Goal: Task Accomplishment & Management: Use online tool/utility

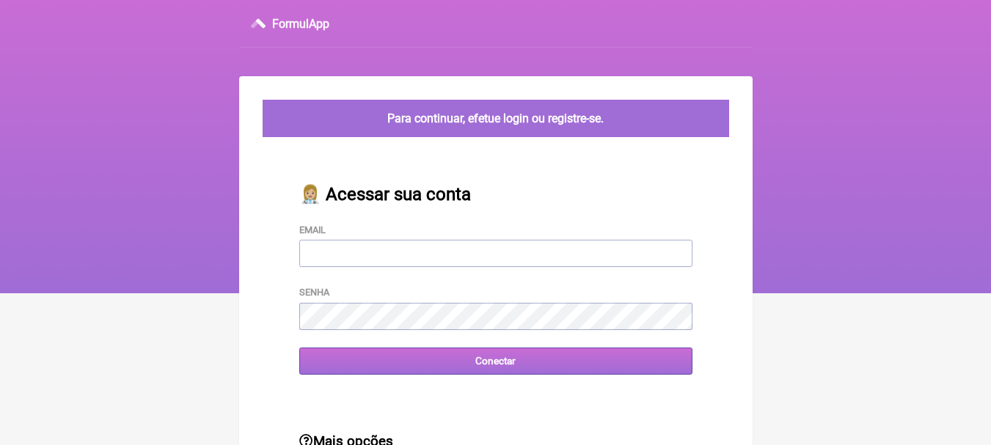
type input "[EMAIL_ADDRESS][DOMAIN_NAME]"
click at [542, 366] on input "Conectar" at bounding box center [495, 361] width 393 height 27
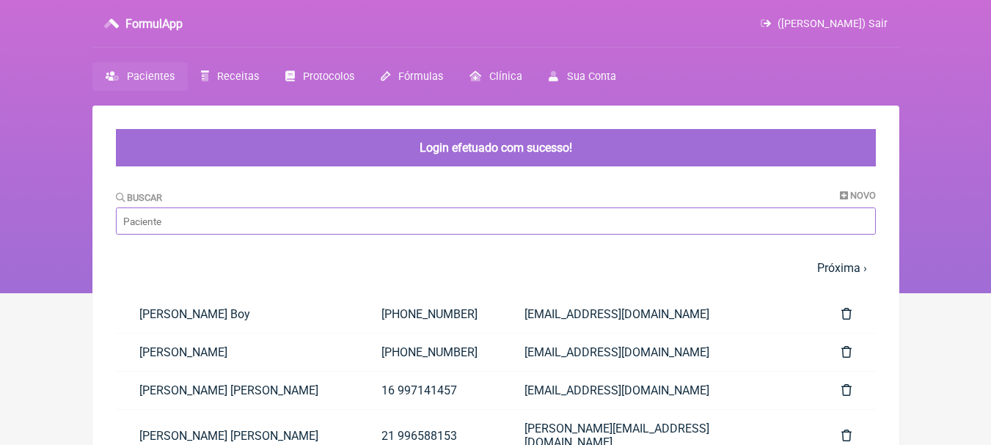
click at [480, 225] on input "Buscar" at bounding box center [496, 221] width 760 height 27
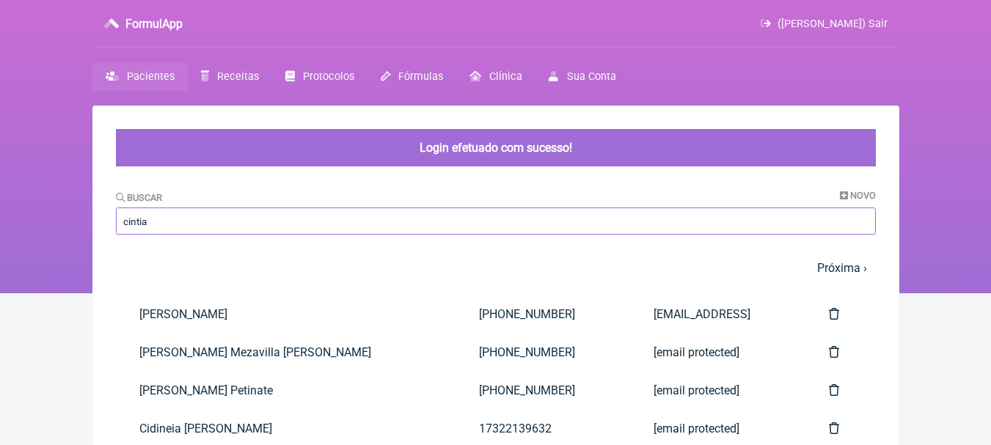
type input "cintia"
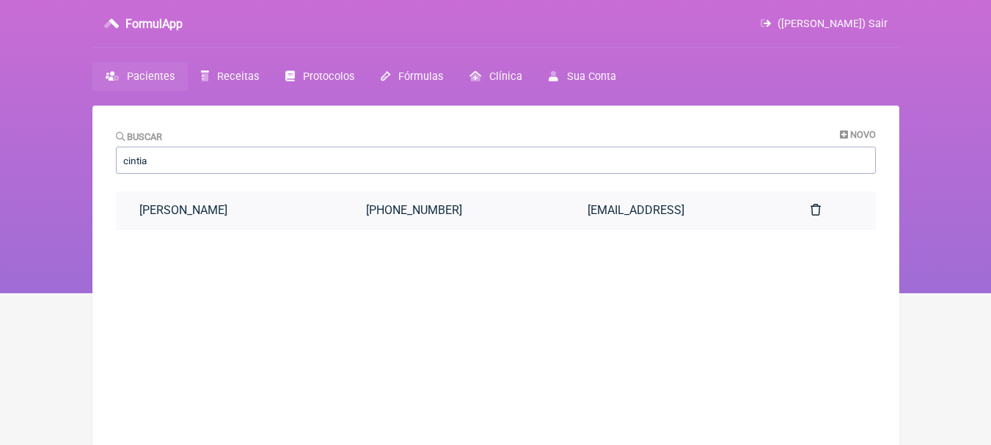
click at [324, 213] on link "[PERSON_NAME]" at bounding box center [229, 209] width 227 height 37
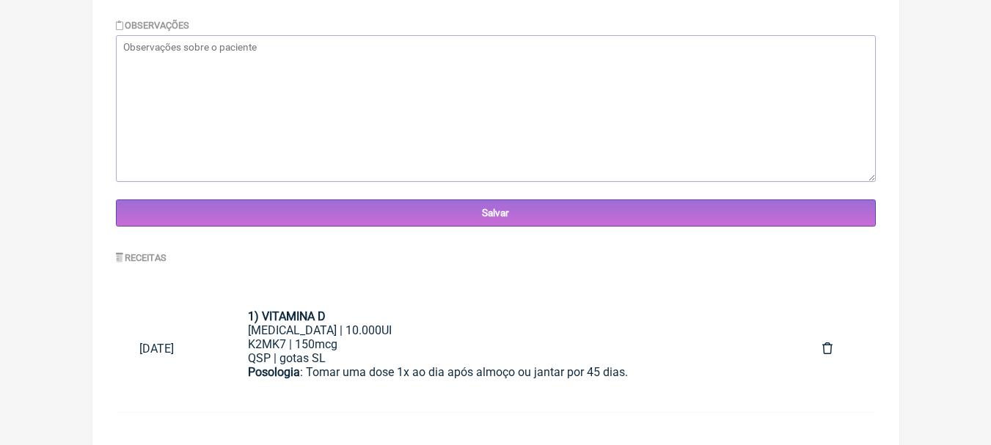
scroll to position [502, 0]
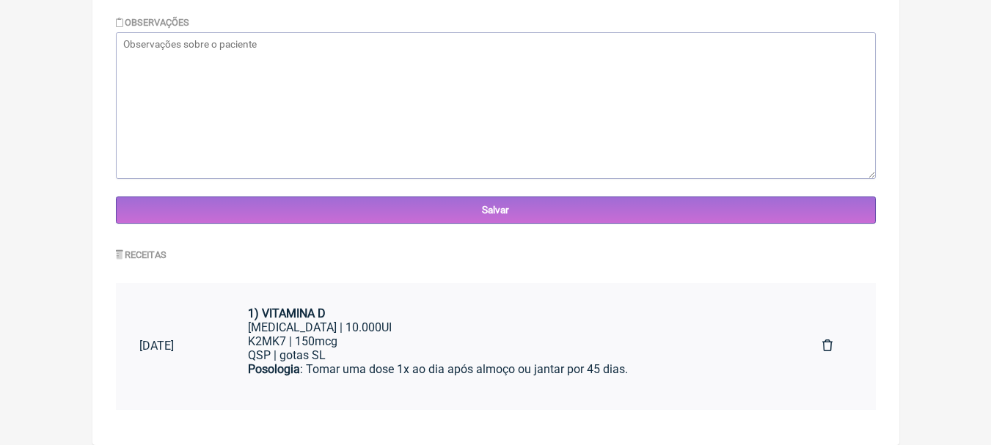
click at [428, 366] on div "Posologia : Tomar uma dose 1x ao dia após almoço ou jantar por 45 dias. ㅤ" at bounding box center [511, 383] width 527 height 43
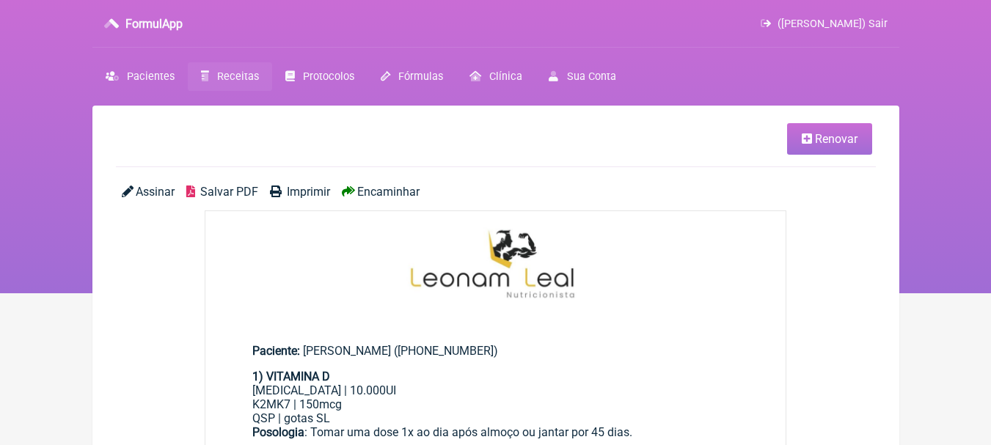
click at [842, 145] on span "Renovar" at bounding box center [836, 139] width 43 height 14
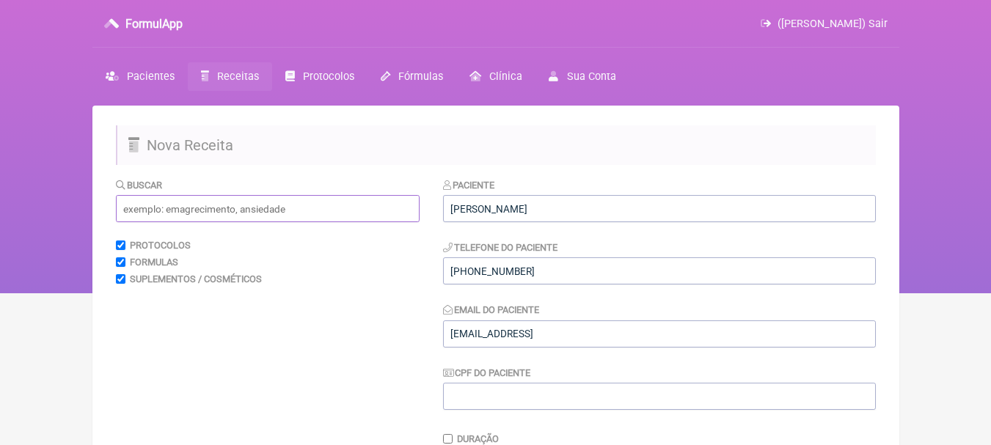
click at [210, 211] on input "text" at bounding box center [268, 208] width 304 height 27
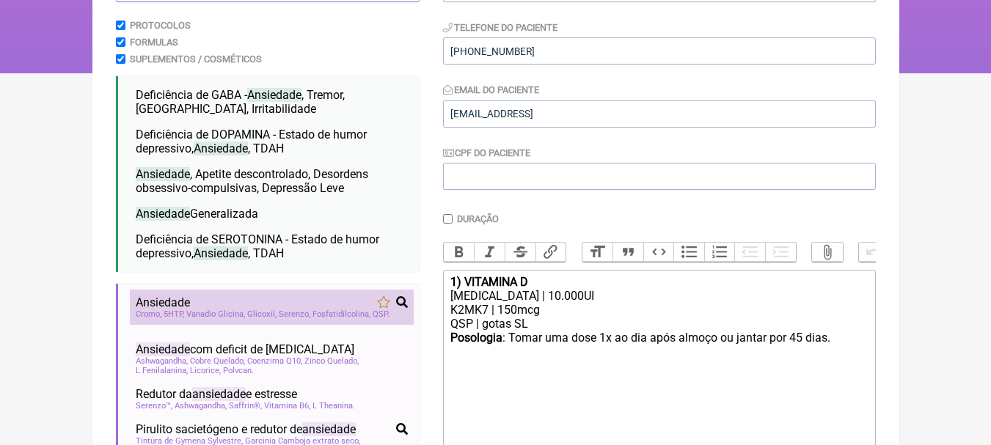
scroll to position [73, 0]
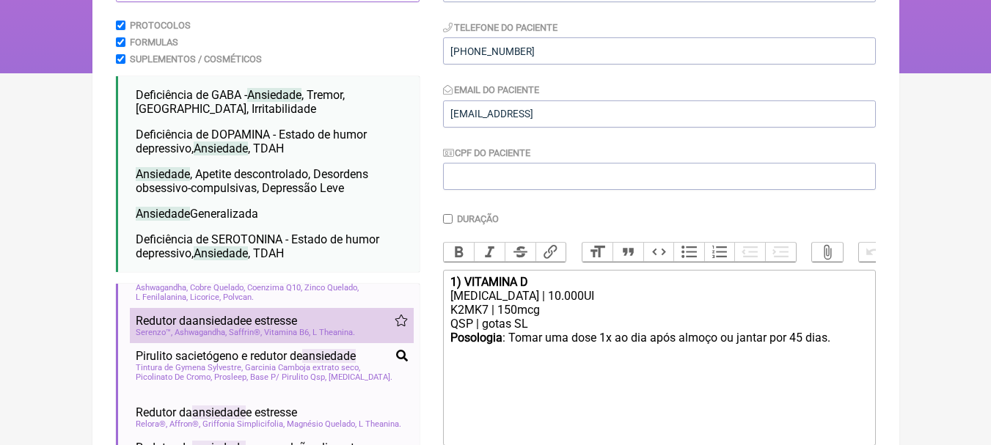
type input "ansiedade"
click at [367, 325] on div "Redutor da ansiedade e estresse" at bounding box center [272, 321] width 272 height 14
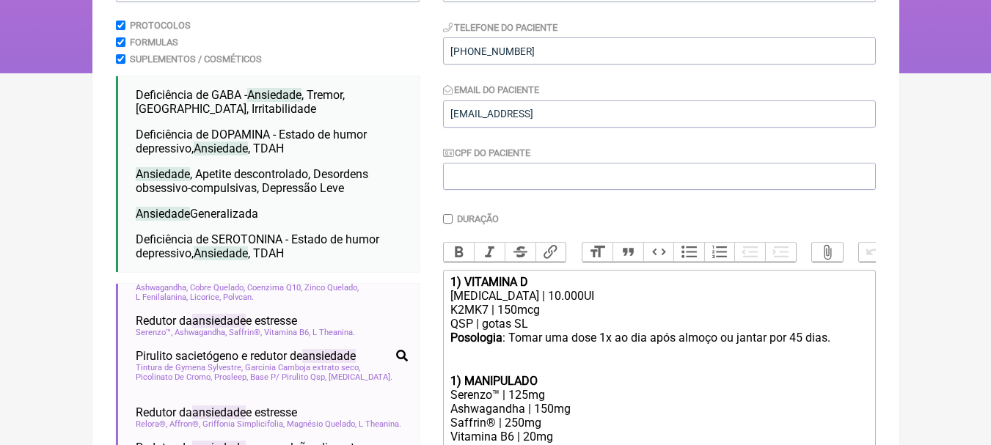
scroll to position [367, 0]
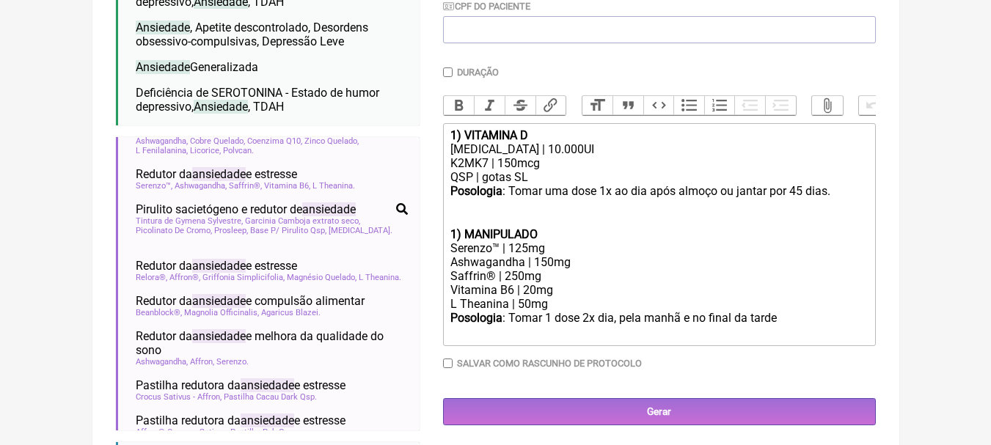
click at [458, 241] on strong "1) MANIPULADO" at bounding box center [493, 234] width 87 height 14
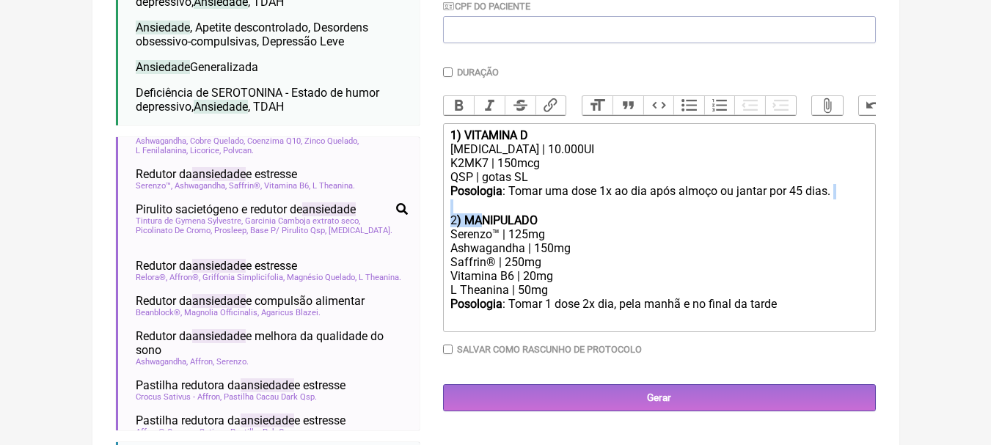
drag, startPoint x: 560, startPoint y: 224, endPoint x: 486, endPoint y: 230, distance: 73.5
click at [486, 227] on div "Posologia : Tomar uma dose 1x ao dia após almoço ou jantar por 45 dias. ㅤ 2 ) M…" at bounding box center [658, 205] width 417 height 43
click at [486, 227] on strong ") MANIPULADO" at bounding box center [497, 220] width 81 height 14
drag, startPoint x: 465, startPoint y: 232, endPoint x: 576, endPoint y: 233, distance: 110.8
click at [576, 227] on div "Posologia : Tomar uma dose 1x ao dia após almoço ou jantar por 45 dias. ㅤ 2 ) M…" at bounding box center [658, 205] width 417 height 43
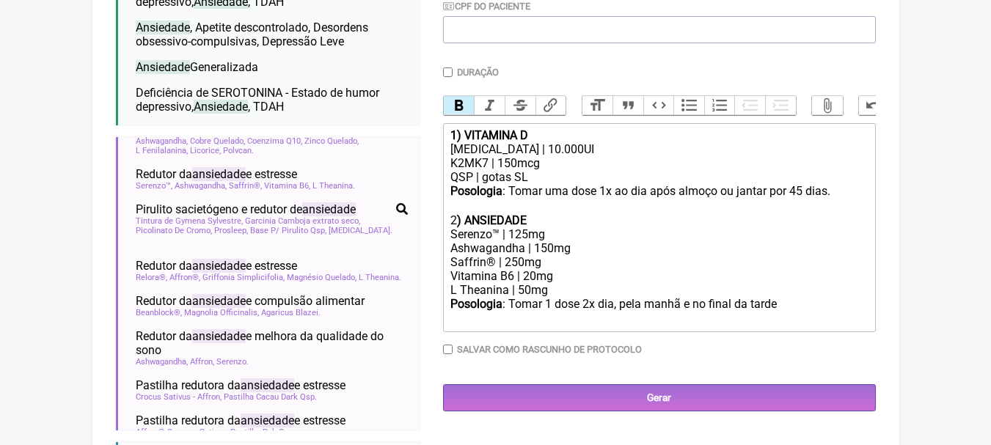
click at [502, 241] on div "Serenzo™ | 125mg" at bounding box center [658, 234] width 417 height 14
click at [495, 269] on div "Saffrin® | 250mg" at bounding box center [658, 262] width 417 height 14
click at [558, 297] on div "L Theanina | 50mg" at bounding box center [658, 290] width 417 height 14
drag, startPoint x: 540, startPoint y: 192, endPoint x: 435, endPoint y: 191, distance: 104.9
click at [435, 191] on form "Buscar ansiedade Protocolos Formulas Suplementos / Cosméticos Deficiência de GA…" at bounding box center [496, 188] width 760 height 754
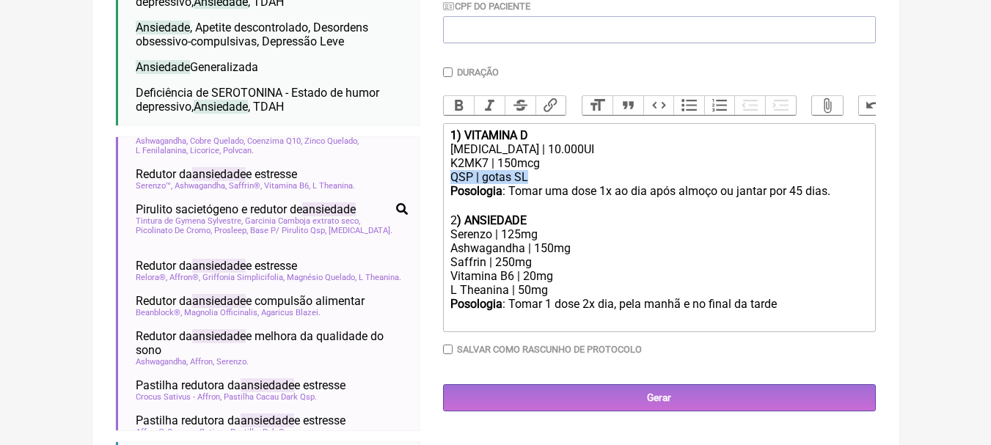
copy div "QSP | gotas SL"
click at [577, 297] on div "L Theanina | 50mg" at bounding box center [658, 290] width 417 height 14
paste trix-editor "QSP | gotas SL"
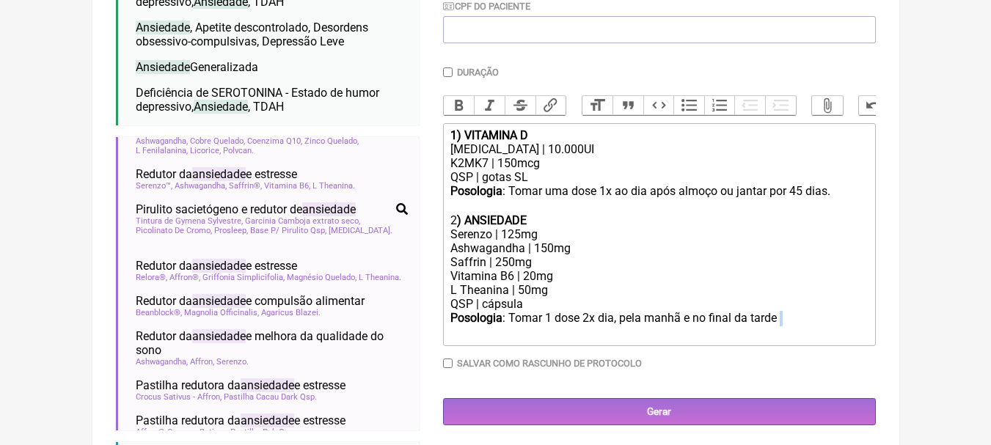
drag, startPoint x: 782, startPoint y: 327, endPoint x: 582, endPoint y: 338, distance: 199.8
click at [582, 338] on div "Posologia : Tomar 1 dose 2x dia, pela manhã e no final da tarde ㅤ" at bounding box center [658, 325] width 417 height 29
click at [575, 326] on div "Posologia : Tomar 1 dose 2x dia, pela manhã e no final da tarde ㅤ" at bounding box center [658, 325] width 417 height 29
drag, startPoint x: 584, startPoint y: 326, endPoint x: 794, endPoint y: 326, distance: 210.5
click at [794, 326] on div "Posologia : Tomar 1 dose 2x dia, pela manhã e no final da tarde ㅤ" at bounding box center [658, 325] width 417 height 29
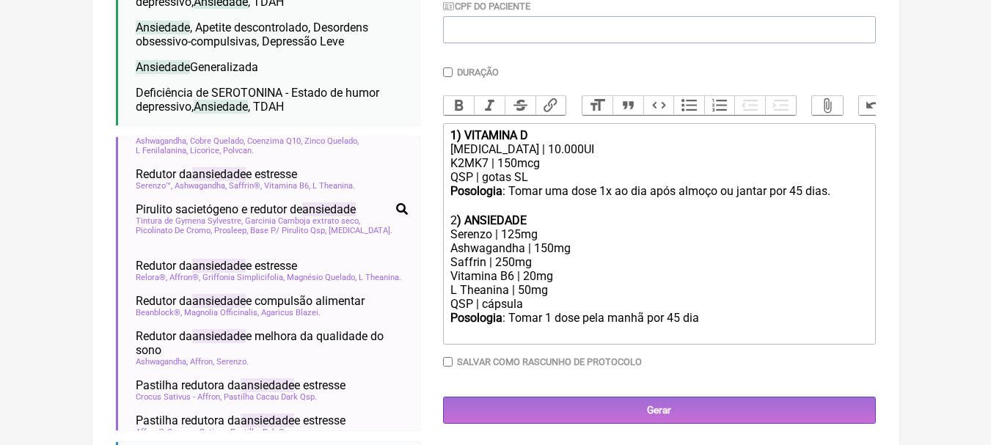
type trix-editor "<div><strong>1) VITAMINA D</strong></div><div>Colecalciferol | 10.000UI</div><d…"
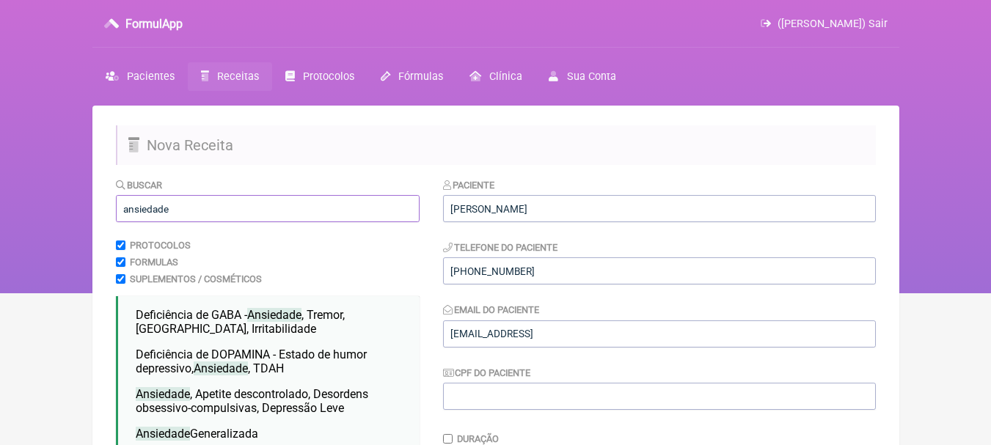
drag, startPoint x: 194, startPoint y: 213, endPoint x: 14, endPoint y: 213, distance: 180.5
click at [14, 213] on div "FormulApp (Leonam Leal) Sair Pacientes Receitas Protocolos Fórmulas Clínica Sua…" at bounding box center [495, 146] width 991 height 293
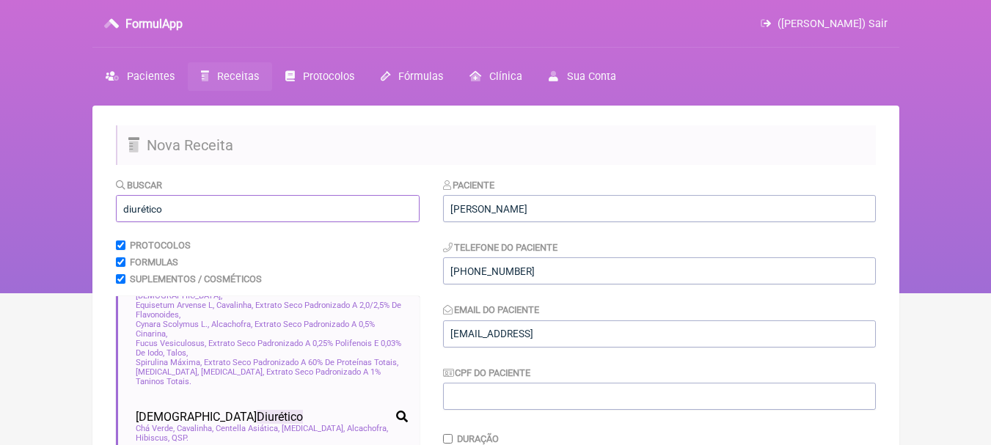
scroll to position [147, 0]
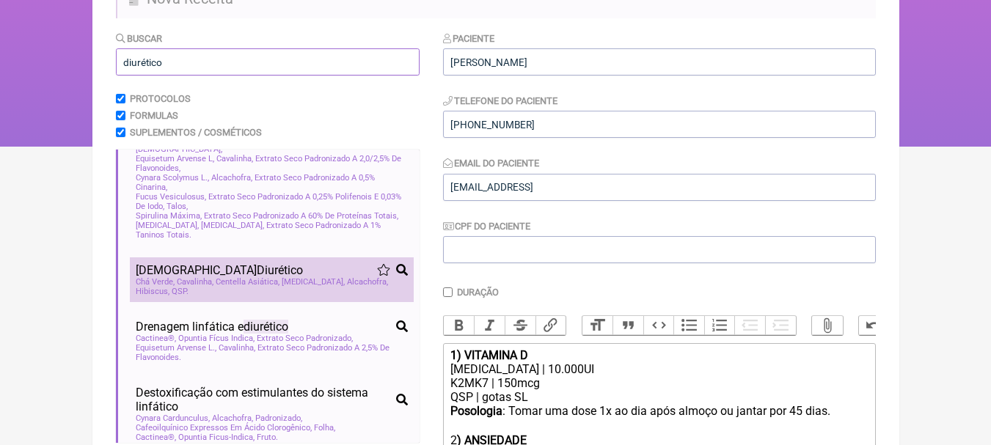
type input "diurético"
click at [263, 259] on li "Chá Diurético Chá Verde Cavalinha Centella Asiática Carqueja Alcachofra Hibiscu…" at bounding box center [272, 279] width 284 height 45
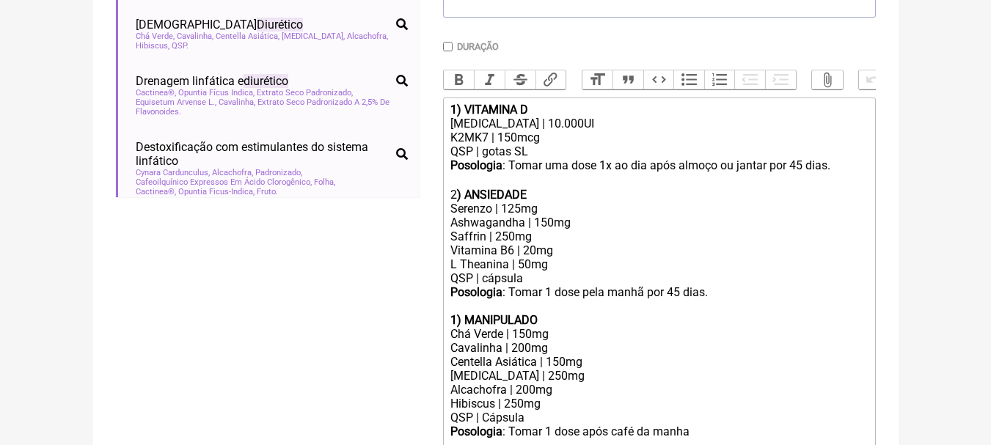
scroll to position [440, 0]
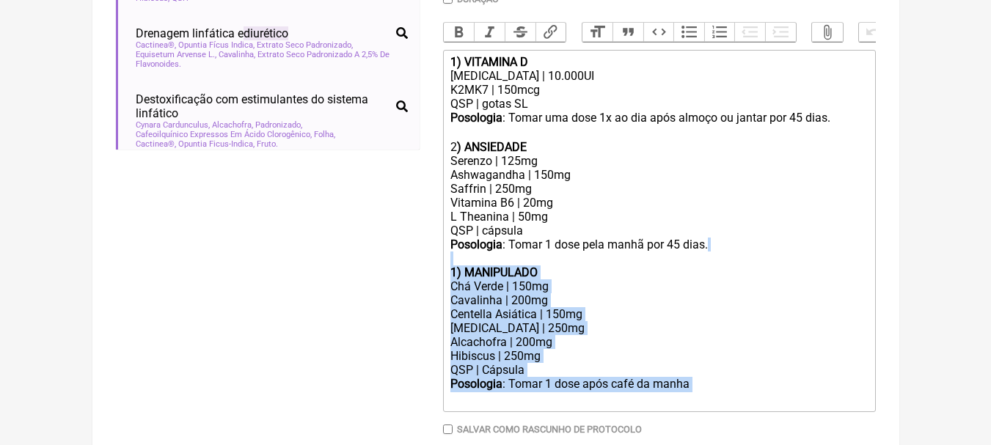
drag, startPoint x: 713, startPoint y: 390, endPoint x: 415, endPoint y: 270, distance: 321.2
click at [415, 270] on form "Buscar diurético Protocolos Formulas Suplementos / Cosméticos Fitoterápicos est…" at bounding box center [496, 114] width 760 height 754
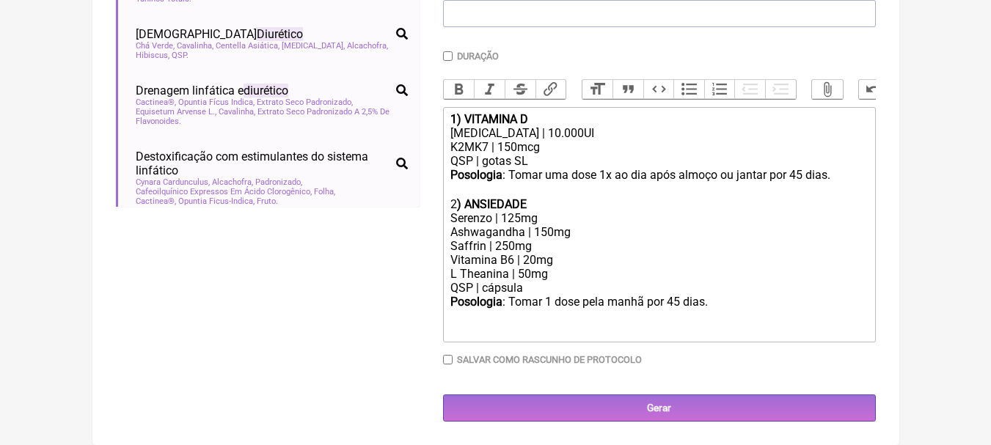
scroll to position [394, 0]
click at [685, 230] on div "Ashwagandha | 150mg" at bounding box center [658, 232] width 417 height 14
click at [520, 218] on div "Serenzo | 125mg" at bounding box center [658, 218] width 417 height 14
type trix-editor "<div><strong>1) VITAMINA D</strong></div><div>Colecalciferol | 10.000UI</div><d…"
click at [891, 181] on main "Nova Receita Buscar diurético Protocolos Formulas Suplementos / Cosméticos Fito…" at bounding box center [495, 84] width 807 height 723
